Goal: Check status: Check status

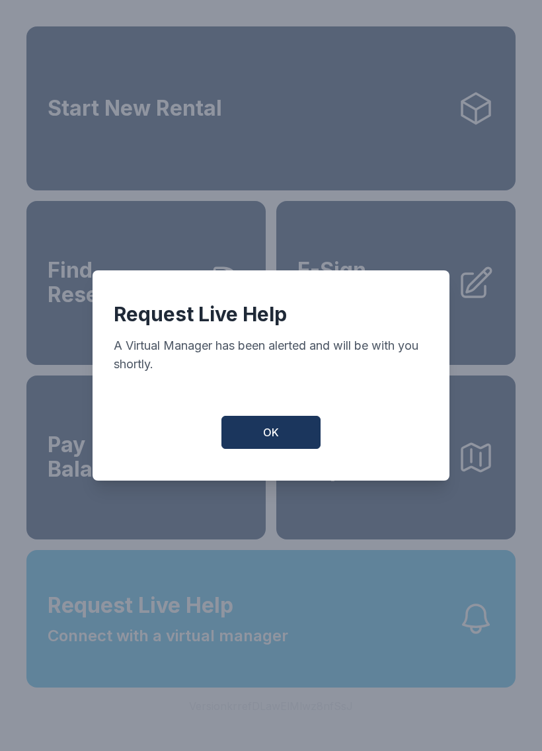
click at [280, 436] on button "OK" at bounding box center [271, 432] width 99 height 33
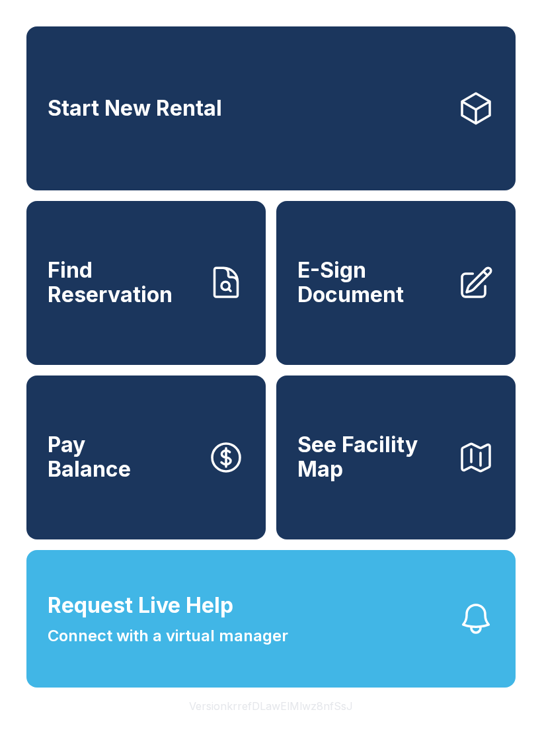
click at [151, 290] on span "Find Reservation" at bounding box center [122, 283] width 149 height 48
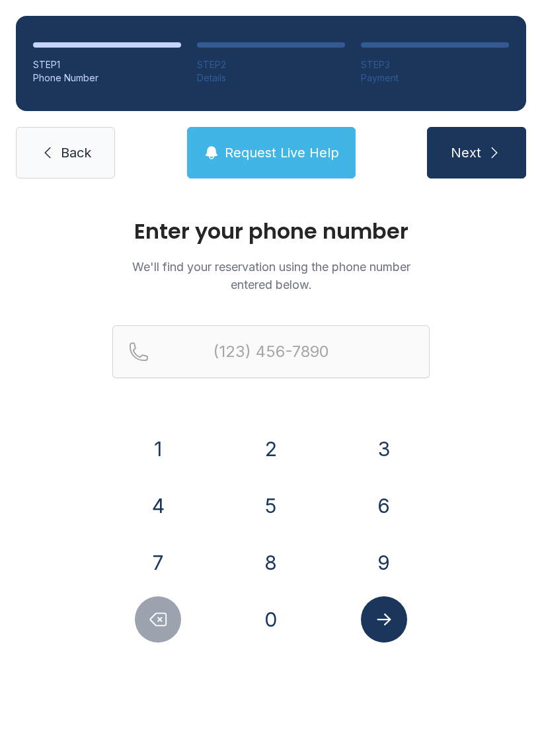
click at [384, 561] on button "9" at bounding box center [384, 563] width 46 height 46
click at [274, 550] on button "8" at bounding box center [271, 563] width 46 height 46
click at [159, 499] on button "4" at bounding box center [158, 506] width 46 height 46
click at [272, 456] on button "2" at bounding box center [271, 449] width 46 height 46
click at [382, 450] on button "3" at bounding box center [384, 449] width 46 height 46
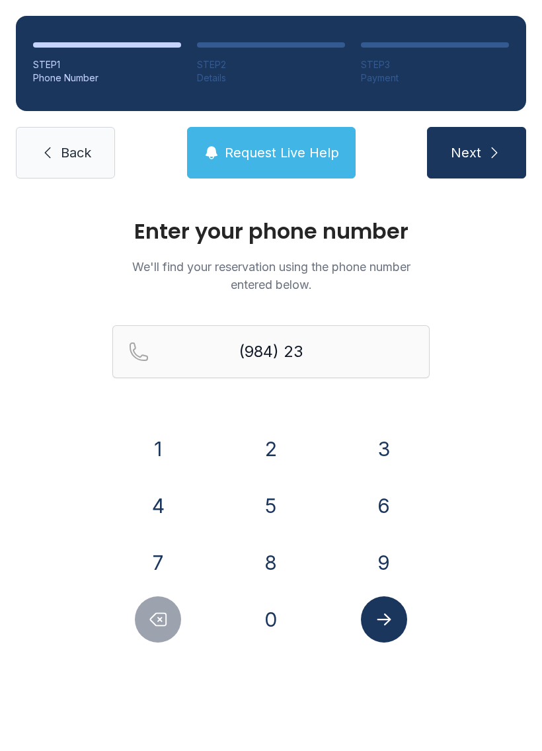
click at [167, 509] on button "4" at bounding box center [158, 506] width 46 height 46
click at [278, 449] on button "2" at bounding box center [271, 449] width 46 height 46
click at [399, 516] on button "6" at bounding box center [384, 506] width 46 height 46
click at [270, 514] on button "5" at bounding box center [271, 506] width 46 height 46
click at [386, 446] on button "3" at bounding box center [384, 449] width 46 height 46
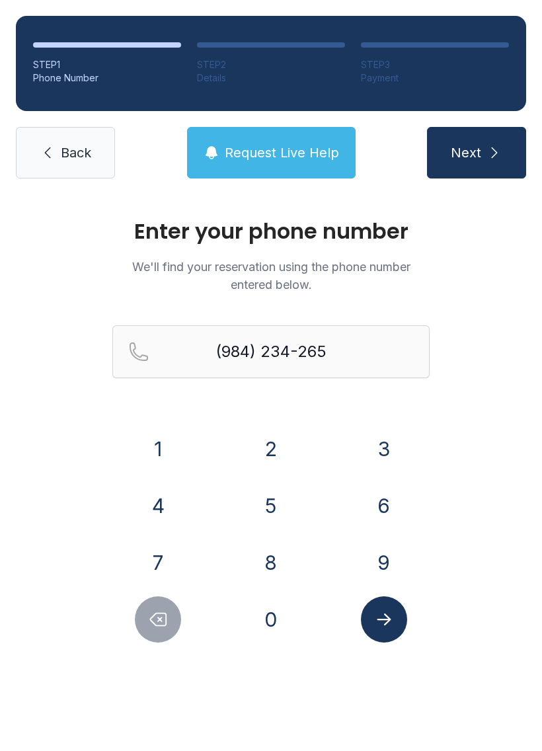
type input "[PHONE_NUMBER]"
click at [496, 165] on button "Next" at bounding box center [476, 153] width 99 height 52
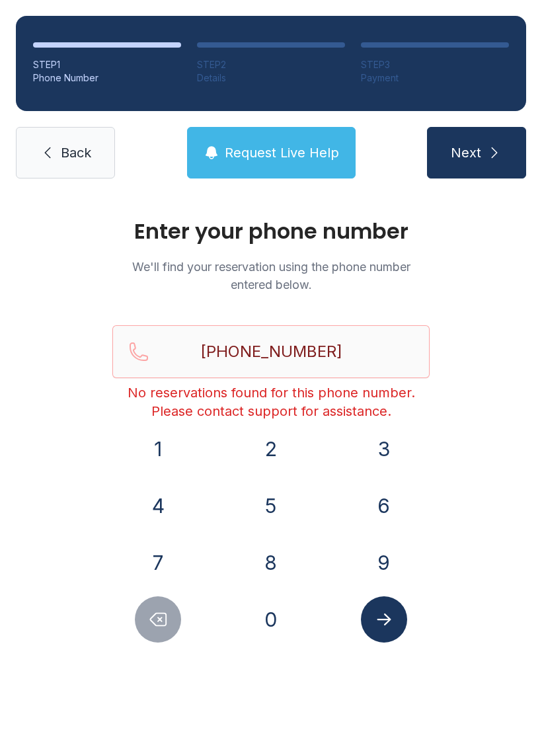
click at [75, 171] on link "Back" at bounding box center [65, 153] width 99 height 52
